Goal: Transaction & Acquisition: Purchase product/service

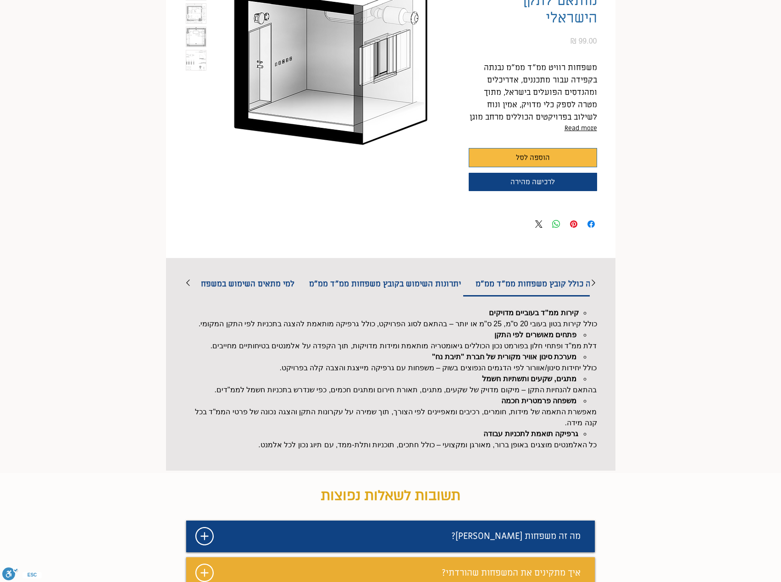
scroll to position [46, 0]
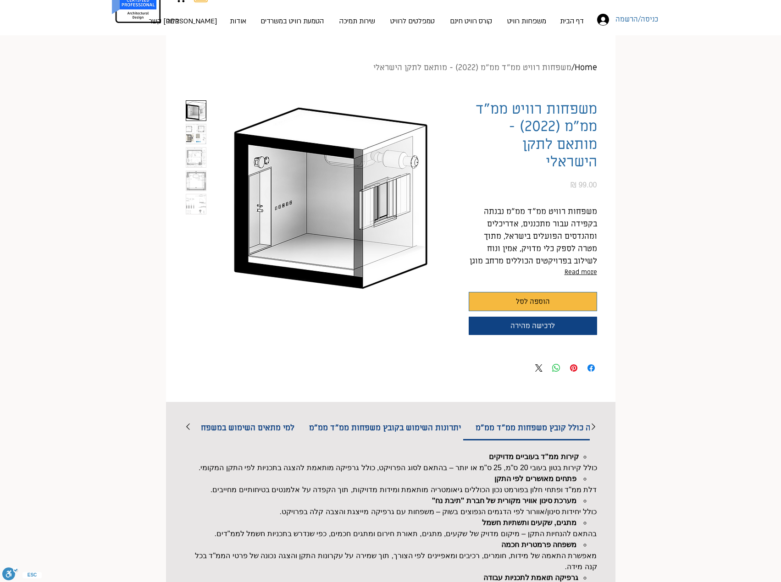
click at [202, 137] on img "2 / 5" at bounding box center [196, 134] width 20 height 20
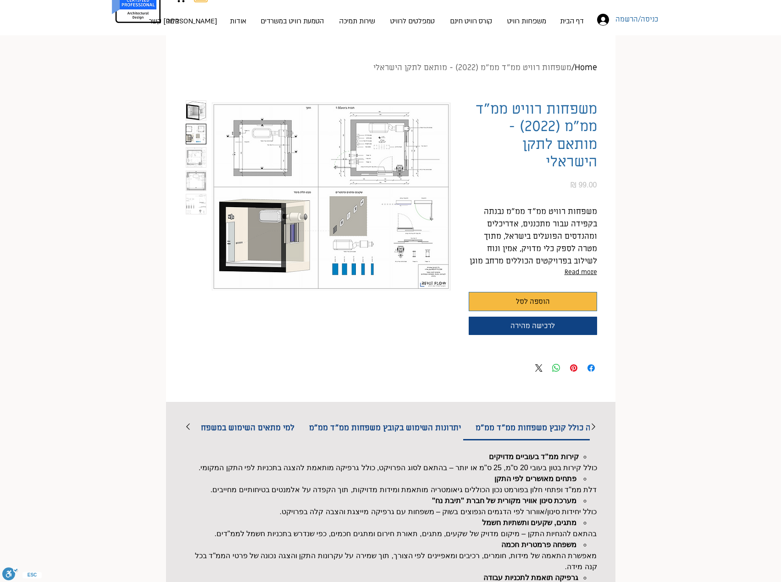
click at [186, 154] on div "main content" at bounding box center [196, 197] width 24 height 196
click at [188, 154] on img "3 / 5" at bounding box center [196, 158] width 20 height 20
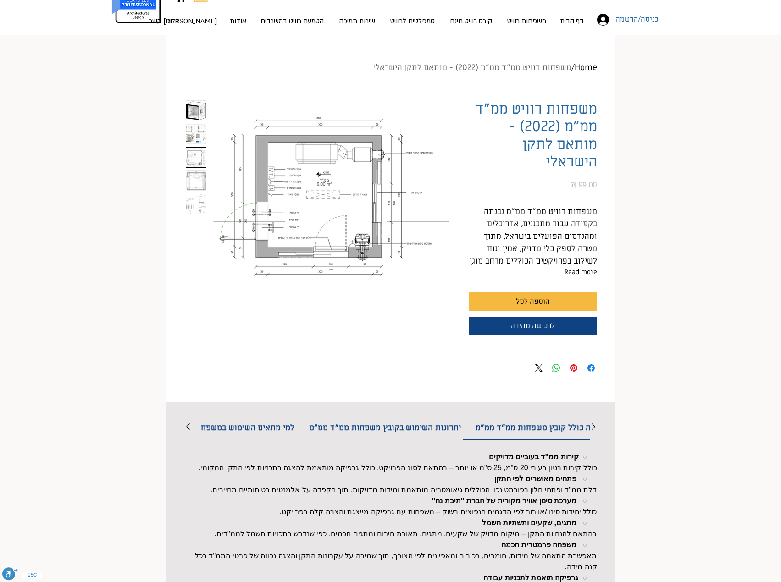
click at [196, 182] on img "4 / 5" at bounding box center [196, 181] width 20 height 20
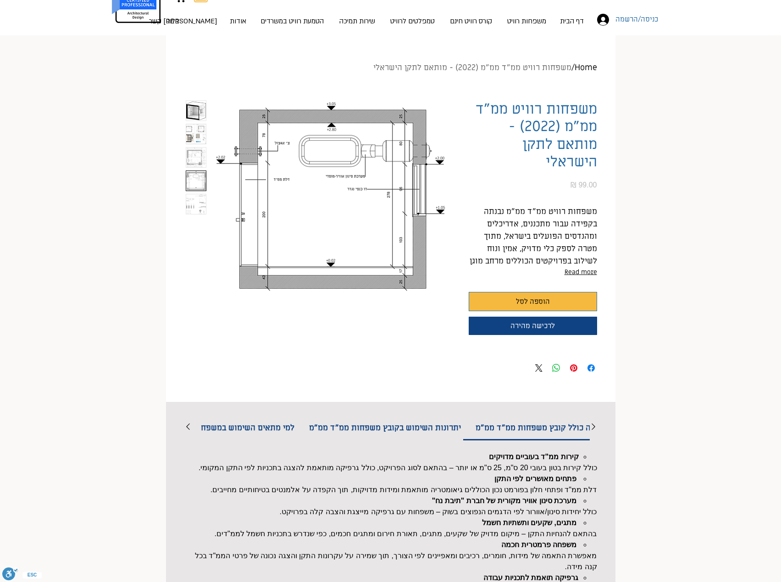
click at [196, 203] on img "5 / 5" at bounding box center [196, 204] width 20 height 20
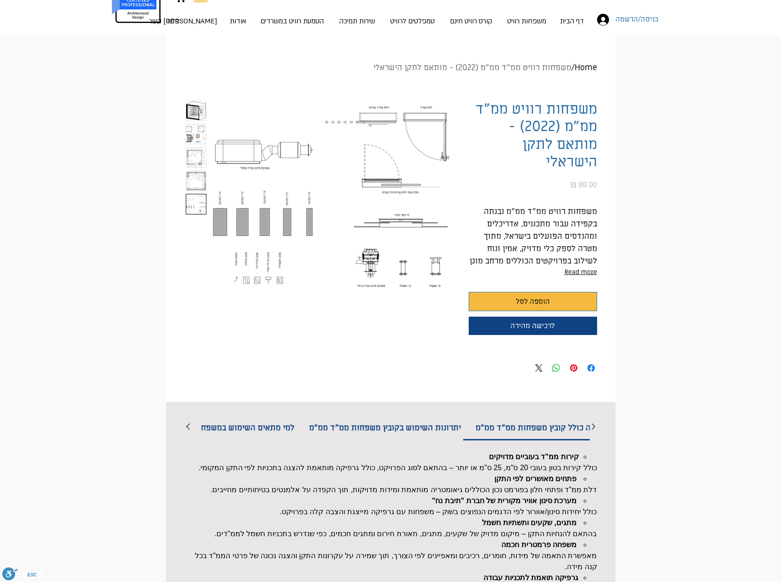
click at [193, 108] on img "1 / 5" at bounding box center [196, 111] width 20 height 20
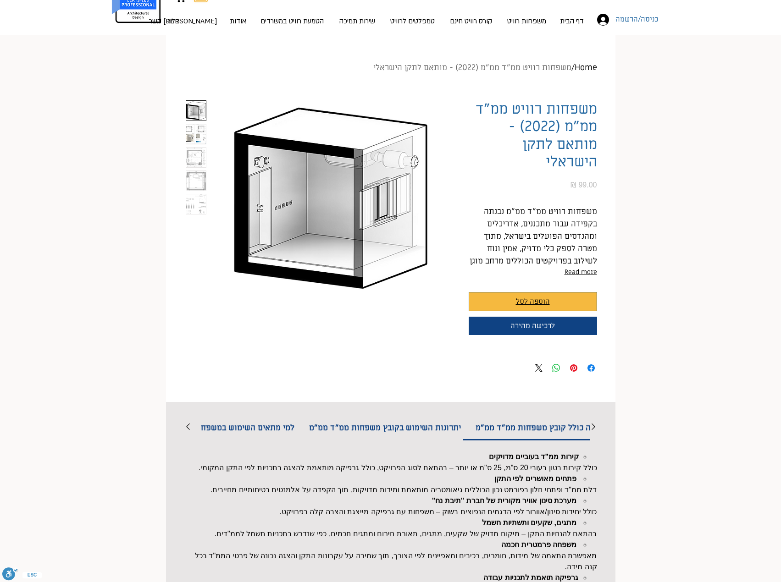
click at [498, 300] on button "הוספה לסל" at bounding box center [533, 301] width 128 height 19
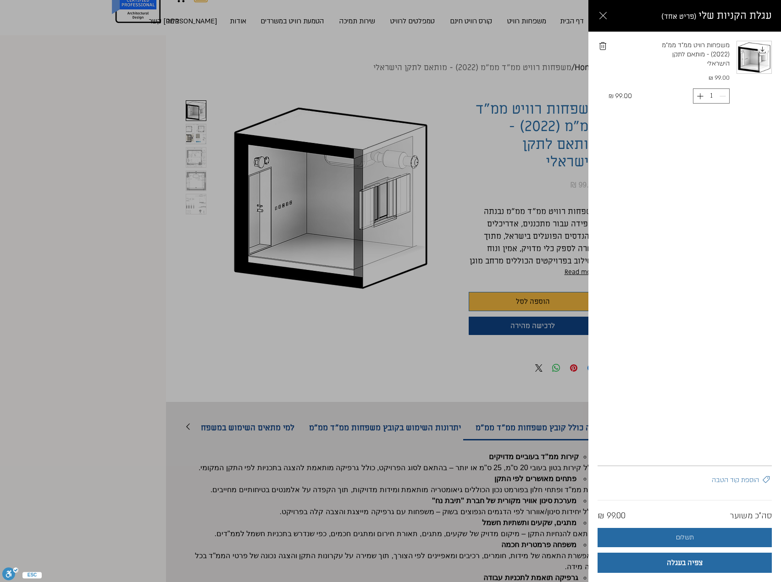
click at [115, 219] on div "Side Cart" at bounding box center [390, 291] width 781 height 582
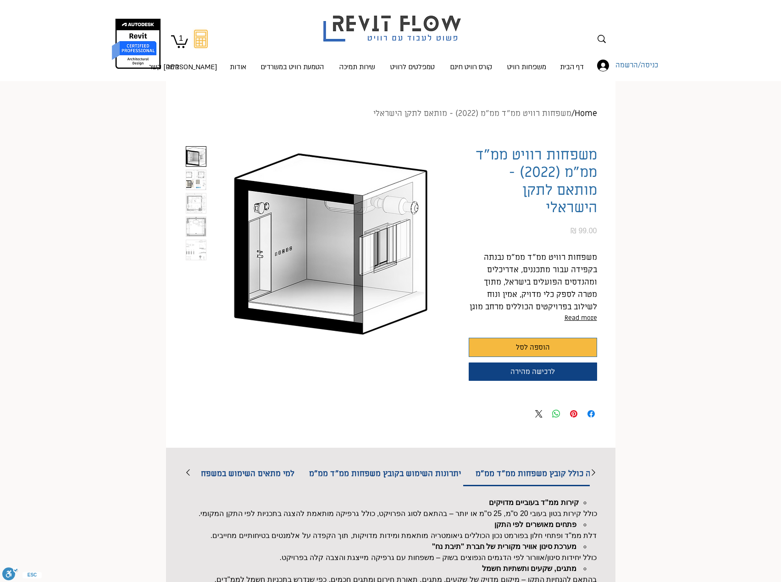
scroll to position [46, 0]
click at [488, 342] on button "הוספה לסל" at bounding box center [533, 347] width 128 height 19
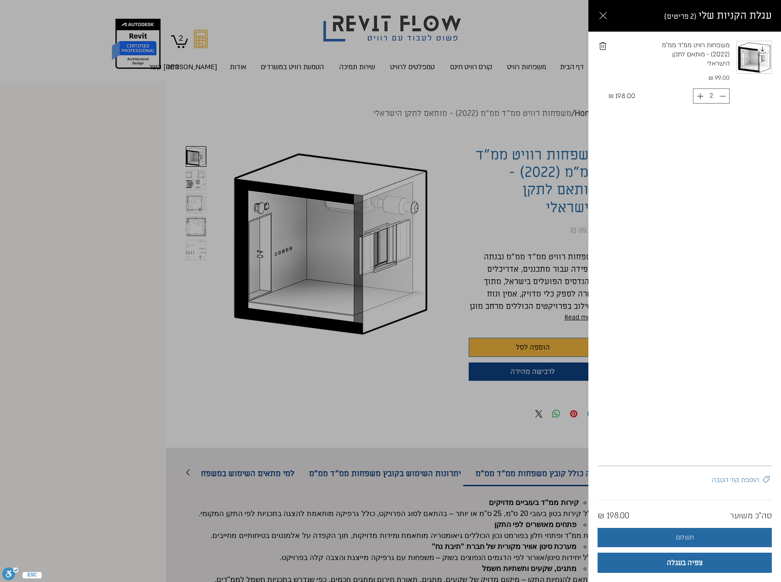
click at [331, 388] on div "Side Cart" at bounding box center [390, 291] width 781 height 582
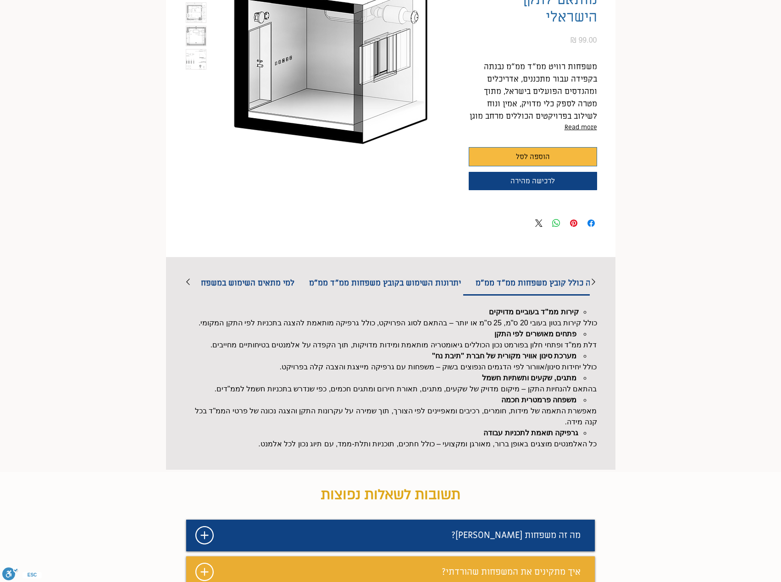
scroll to position [92, 0]
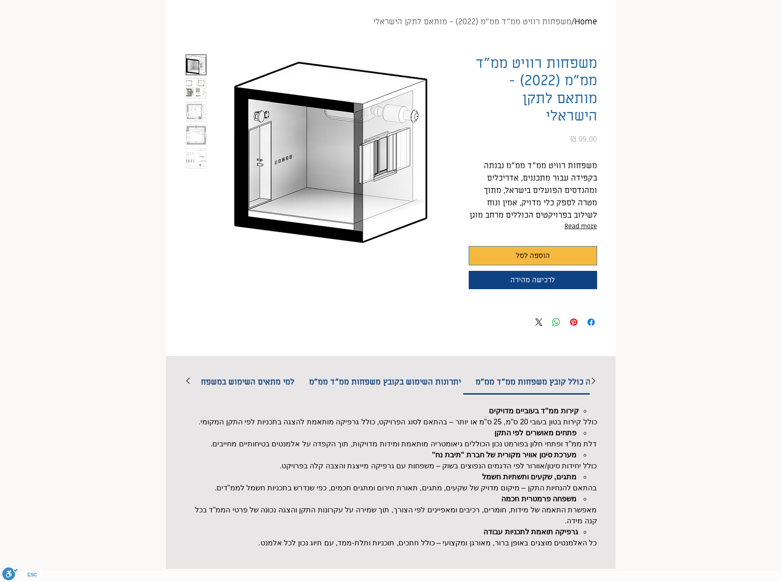
click at [190, 90] on img "2 / 5" at bounding box center [196, 88] width 20 height 20
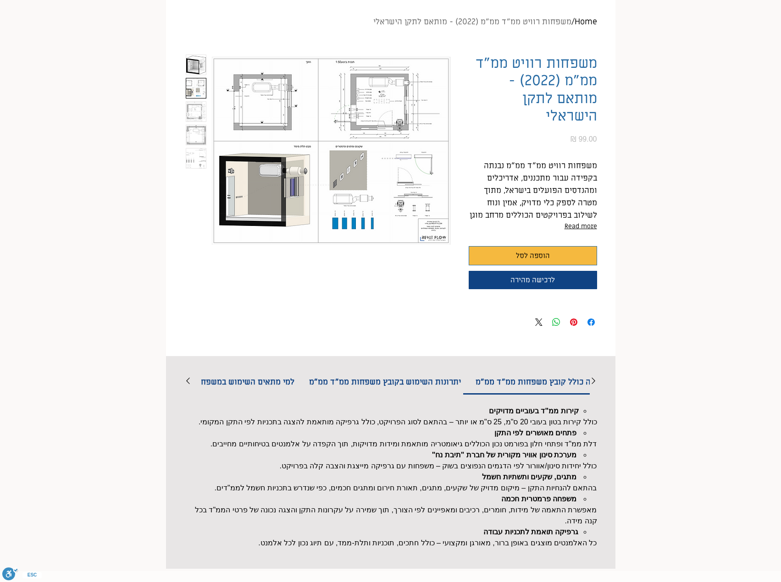
click at [282, 174] on img "main content" at bounding box center [331, 151] width 238 height 193
click at [368, 102] on img "main content" at bounding box center [331, 151] width 238 height 193
click at [189, 104] on img "3 / 5" at bounding box center [196, 112] width 20 height 20
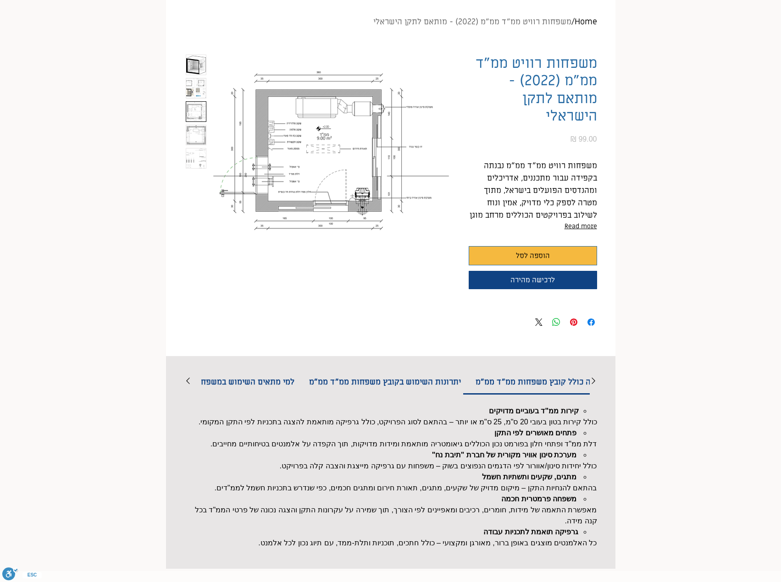
click at [198, 131] on img "4 / 5" at bounding box center [196, 135] width 20 height 20
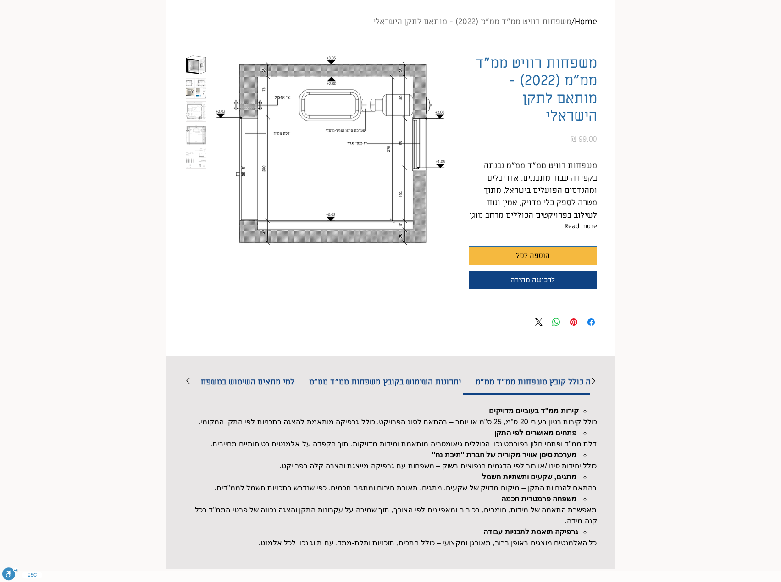
click at [191, 164] on img "5 / 5" at bounding box center [196, 159] width 20 height 20
